Goal: Task Accomplishment & Management: Manage account settings

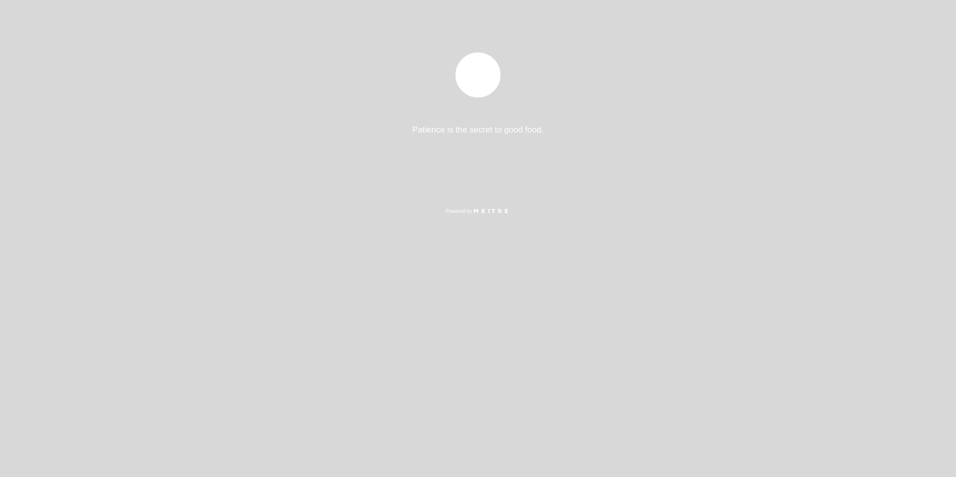
select select "es"
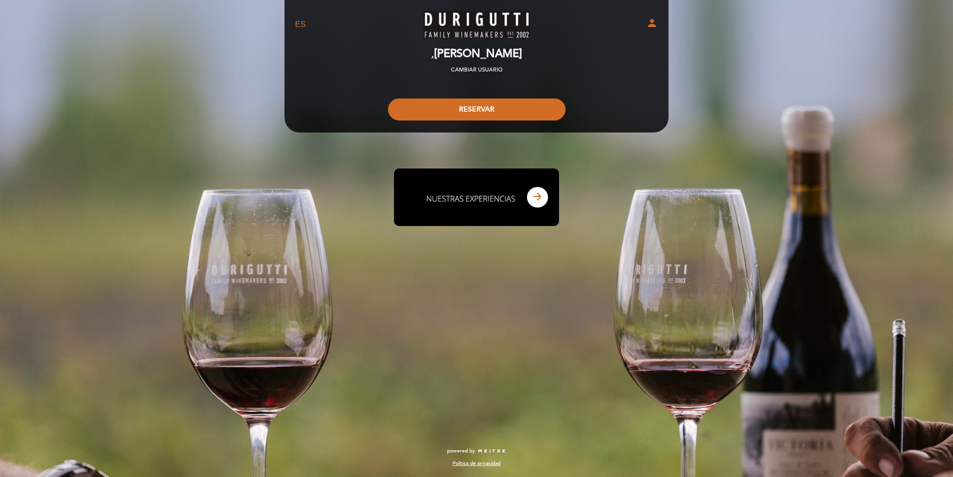
click at [651, 24] on icon "person" at bounding box center [652, 23] width 12 height 12
select select "es"
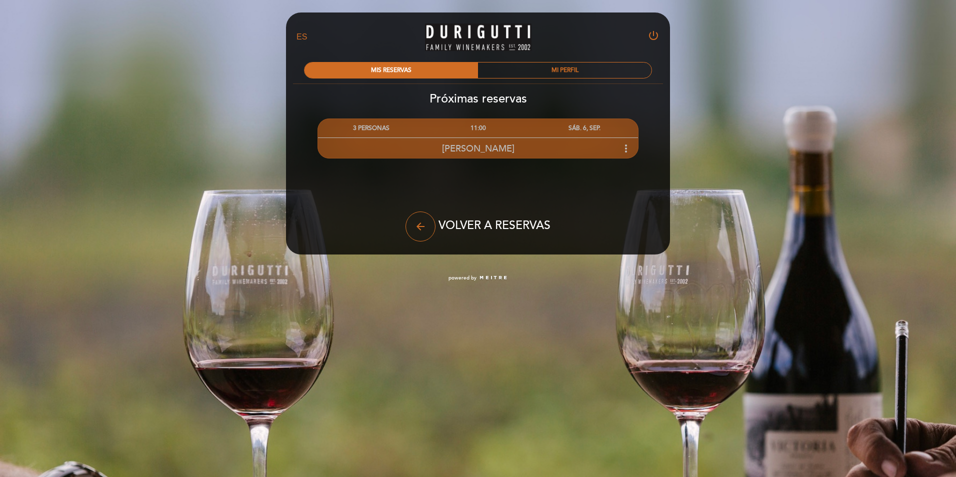
click at [565, 148] on div "[PERSON_NAME] more_vert" at bounding box center [478, 149] width 320 height 22
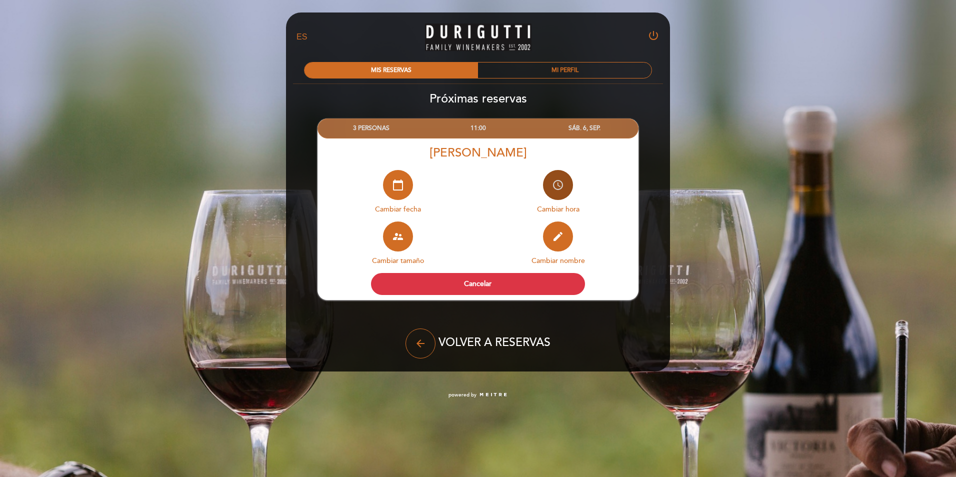
click at [562, 190] on icon "access_time" at bounding box center [558, 185] width 12 height 12
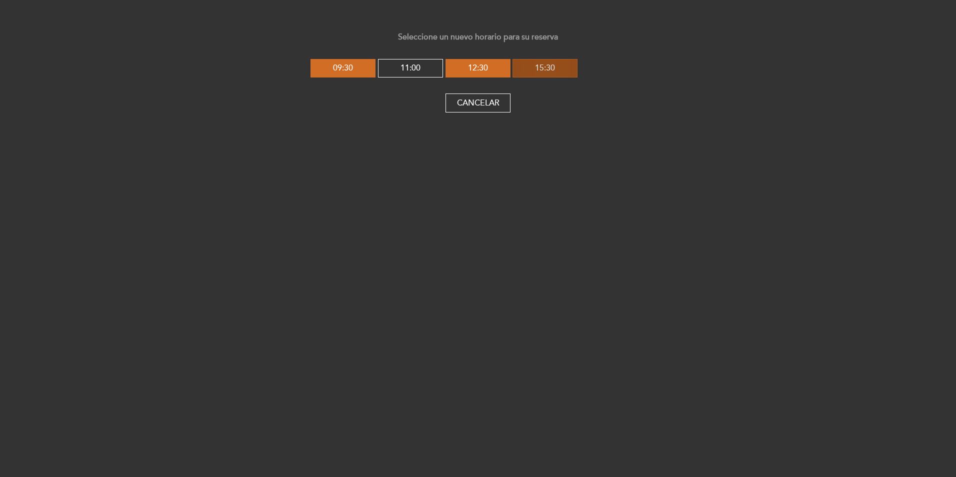
click at [549, 71] on button "15:30" at bounding box center [545, 68] width 65 height 19
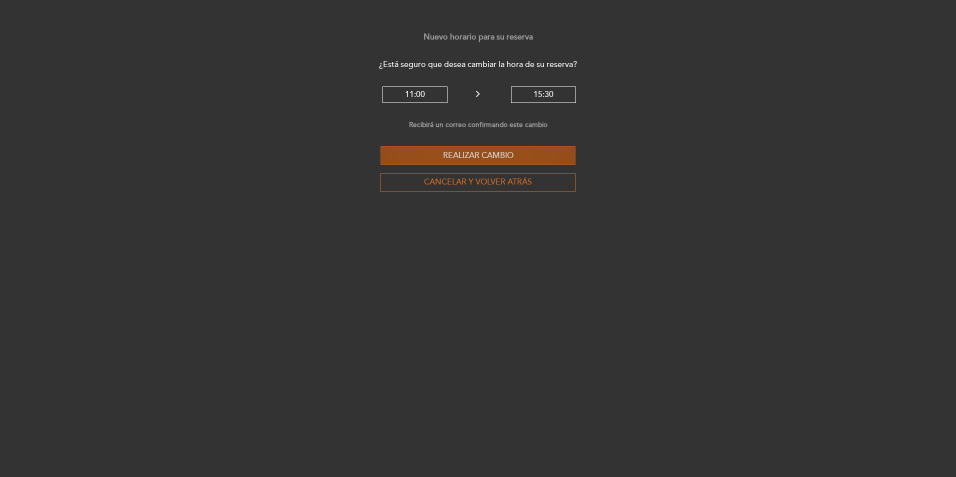
click at [510, 150] on button "Realizar cambio" at bounding box center [478, 155] width 195 height 19
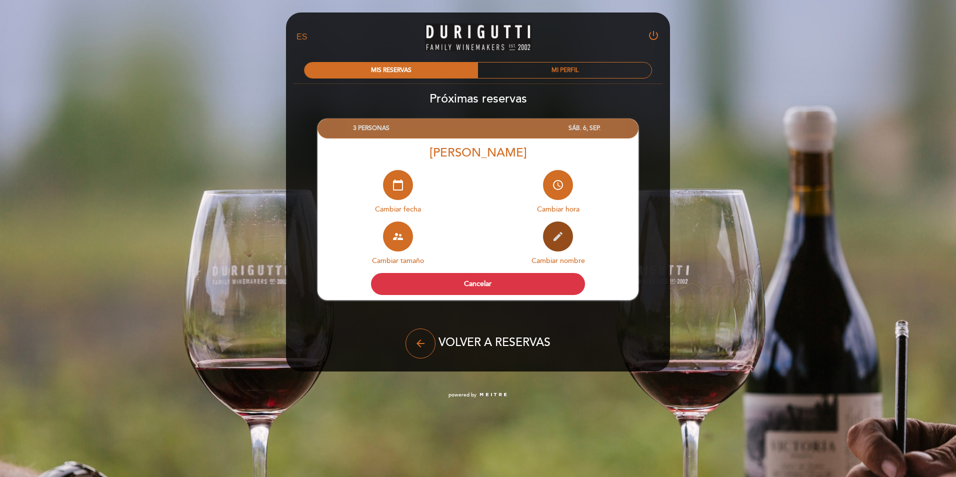
click at [559, 240] on icon "edit" at bounding box center [558, 237] width 12 height 12
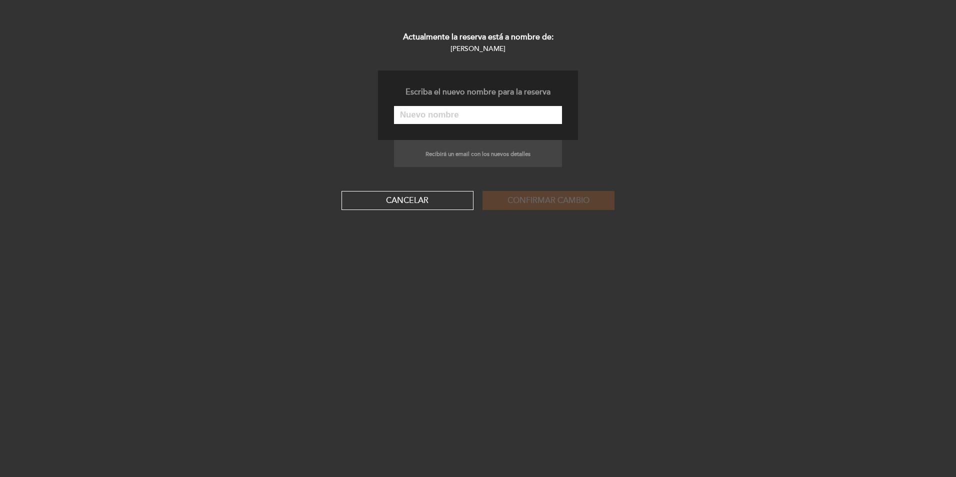
click at [494, 121] on input "text" at bounding box center [478, 115] width 168 height 18
type input "[PERSON_NAME]"
click at [563, 197] on button "Confirmar cambio" at bounding box center [549, 200] width 132 height 19
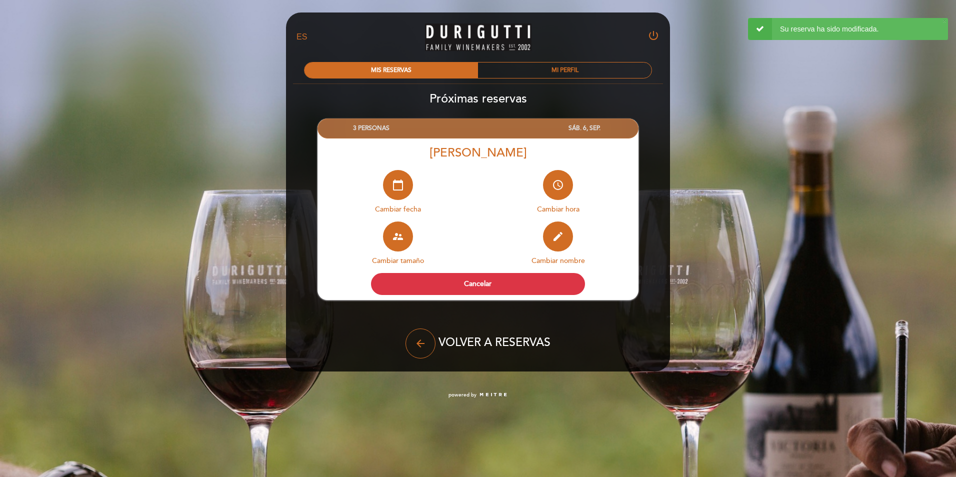
click at [730, 149] on div "EN ES PT FINCA VICTORIA – TURISMO power_settings_new MIS RESERVAS MI PERFIL Pró…" at bounding box center [478, 204] width 956 height 409
click at [527, 128] on div at bounding box center [478, 128] width 107 height 19
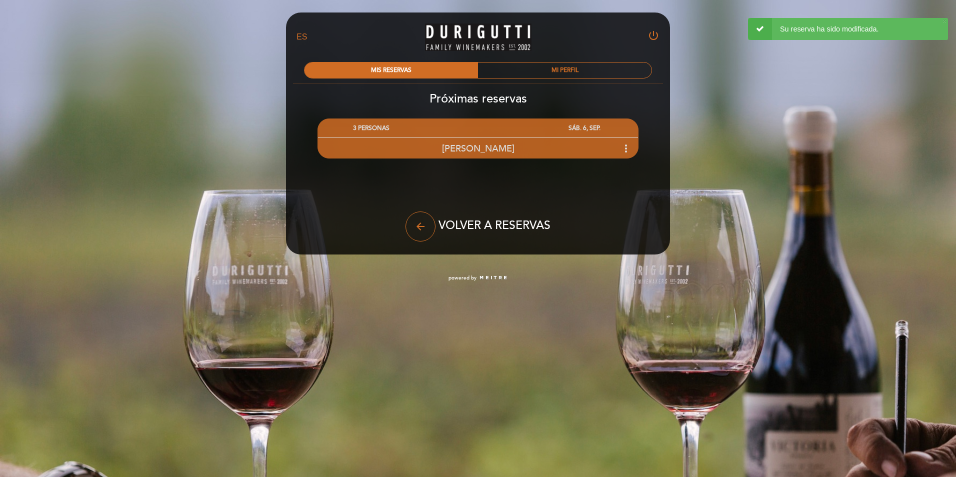
click at [761, 142] on div "EN ES PT FINCA VICTORIA – TURISMO power_settings_new MIS RESERVAS MI PERFIL Pró…" at bounding box center [478, 146] width 956 height 292
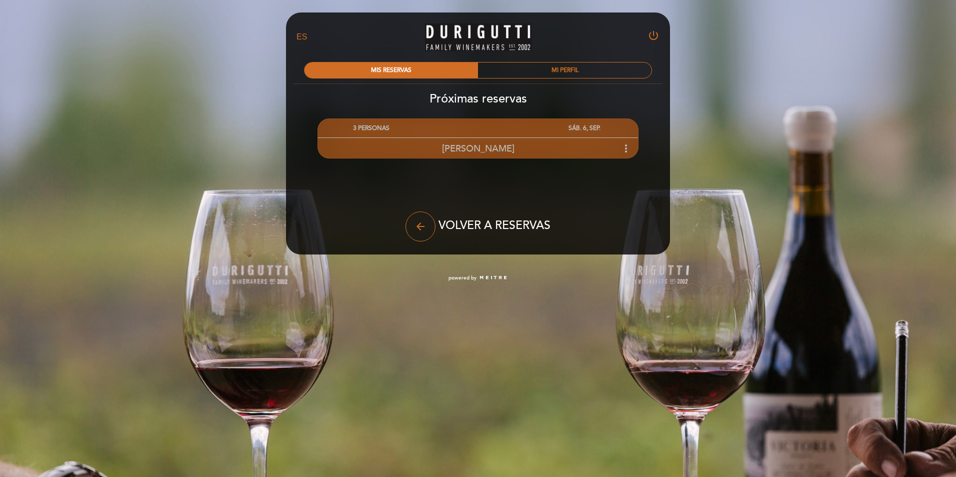
click at [488, 125] on div at bounding box center [478, 128] width 107 height 19
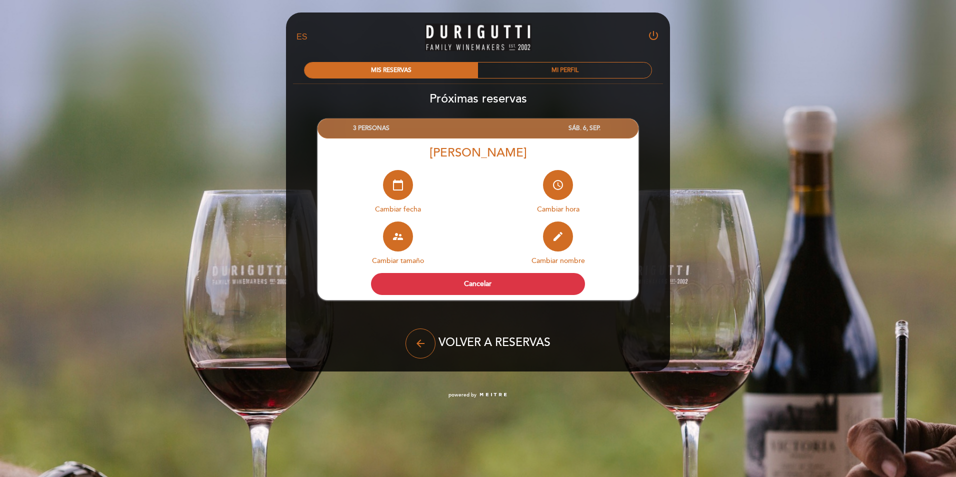
click at [494, 132] on div at bounding box center [478, 128] width 107 height 19
